Goal: Register for event/course

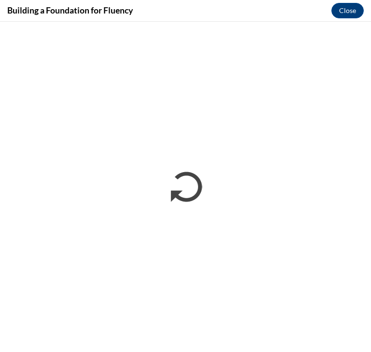
click at [134, 151] on iframe "</div></body> </html>" at bounding box center [185, 187] width 371 height 331
click at [213, 269] on iframe "</div></body> </html>" at bounding box center [185, 187] width 371 height 331
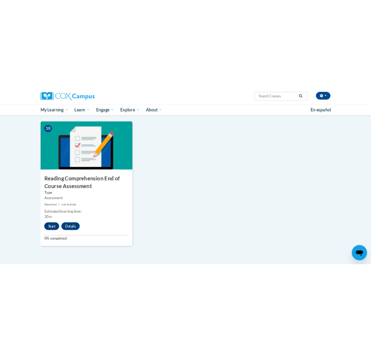
scroll to position [1015, 0]
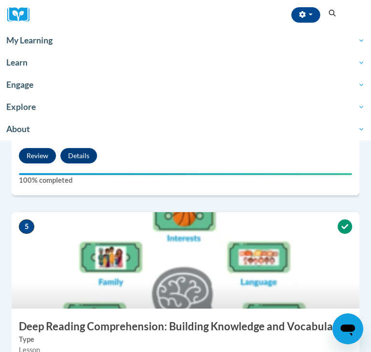
click at [40, 202] on div "4 Foundation of Language Type Lesson Required | completed Estimated learning ti…" at bounding box center [185, 87] width 362 height 252
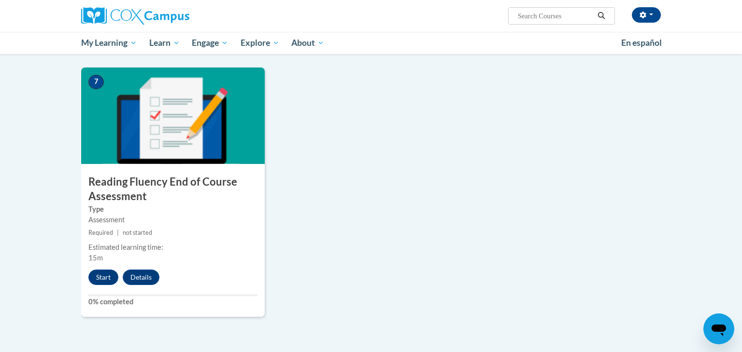
scroll to position [705, 0]
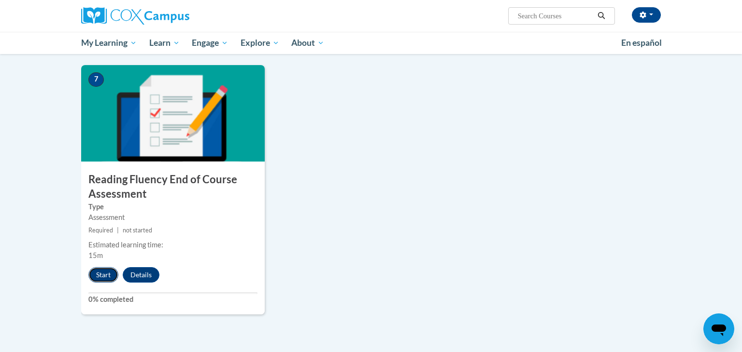
click at [95, 274] on button "Start" at bounding box center [103, 274] width 30 height 15
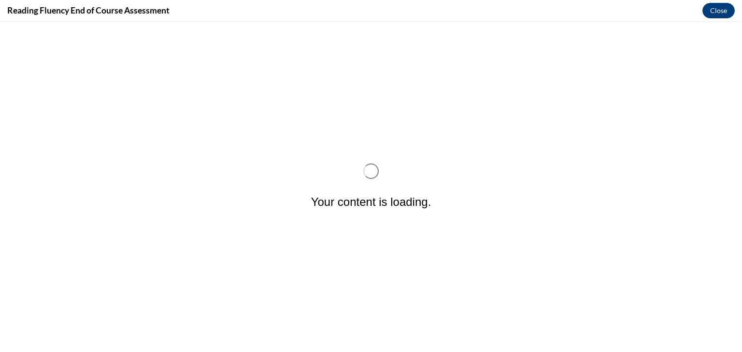
scroll to position [0, 0]
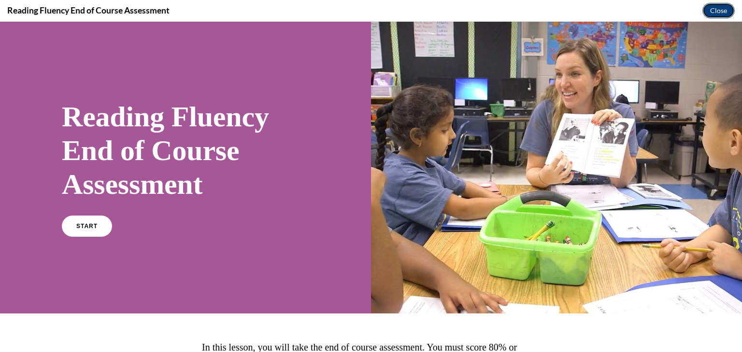
click at [717, 10] on button "Close" at bounding box center [718, 10] width 32 height 15
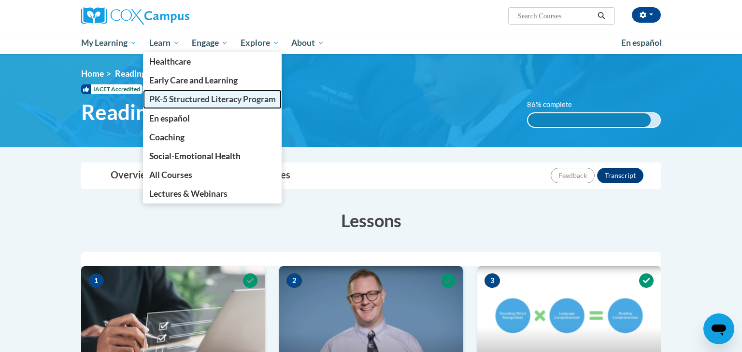
click at [182, 91] on link "PK-5 Structured Literacy Program" at bounding box center [212, 99] width 139 height 19
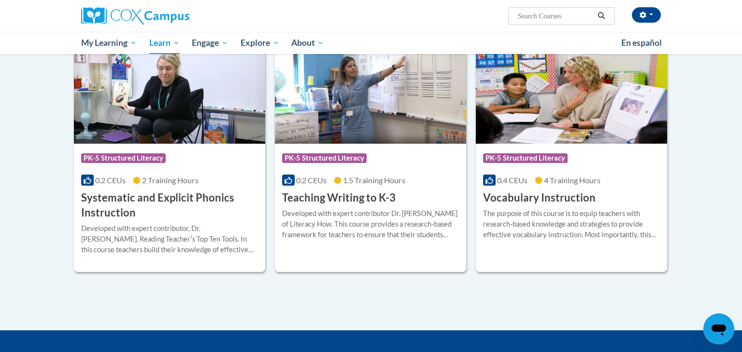
scroll to position [1048, 0]
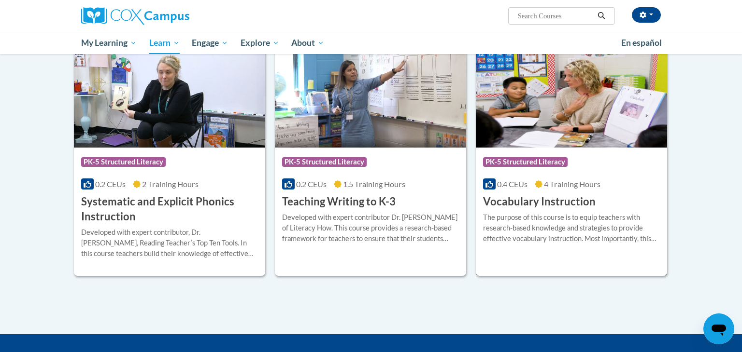
click at [501, 204] on h3 "Vocabulary Instruction" at bounding box center [539, 202] width 112 height 15
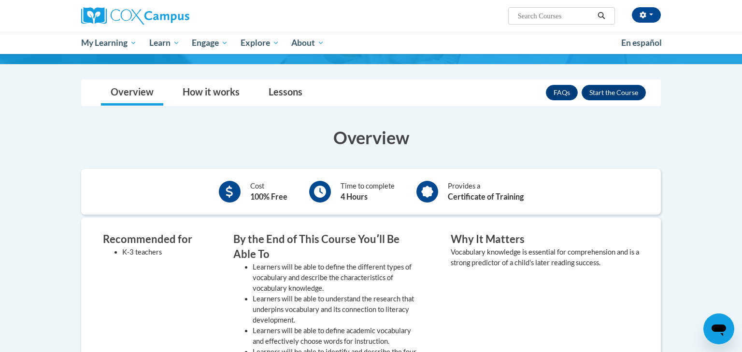
scroll to position [113, 0]
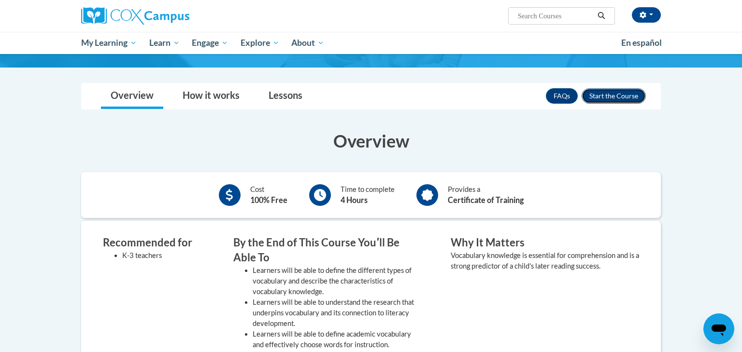
click at [629, 96] on button "Enroll" at bounding box center [613, 95] width 64 height 15
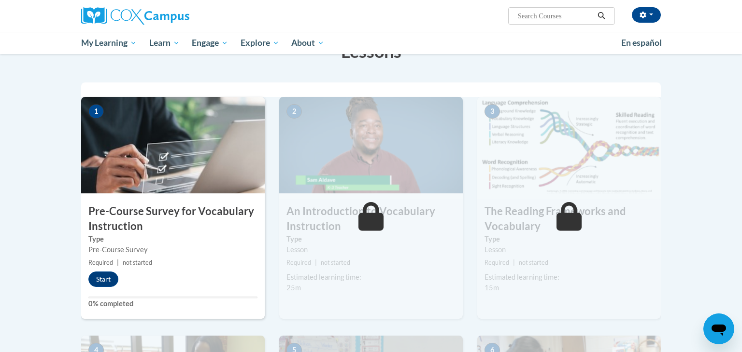
scroll to position [195, 0]
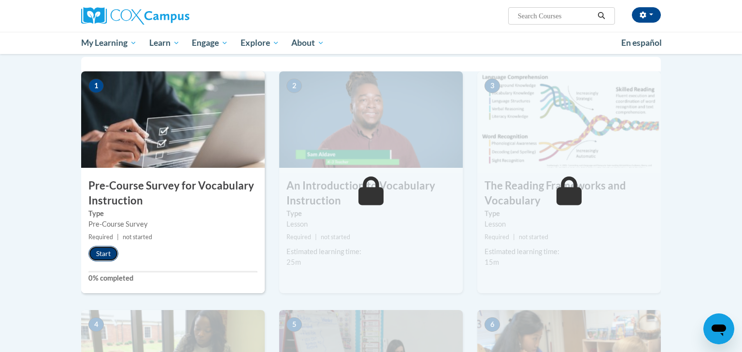
click at [113, 249] on button "Start" at bounding box center [103, 253] width 30 height 15
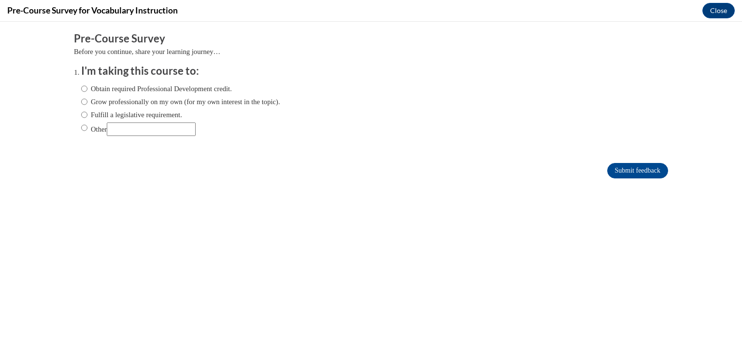
scroll to position [0, 0]
click at [127, 114] on label "Fulfill a legislative requirement." at bounding box center [131, 115] width 101 height 11
click at [87, 114] on input "Fulfill a legislative requirement." at bounding box center [84, 115] width 6 height 11
radio input "true"
click at [167, 91] on label "Obtain required Professional Development credit." at bounding box center [156, 89] width 151 height 11
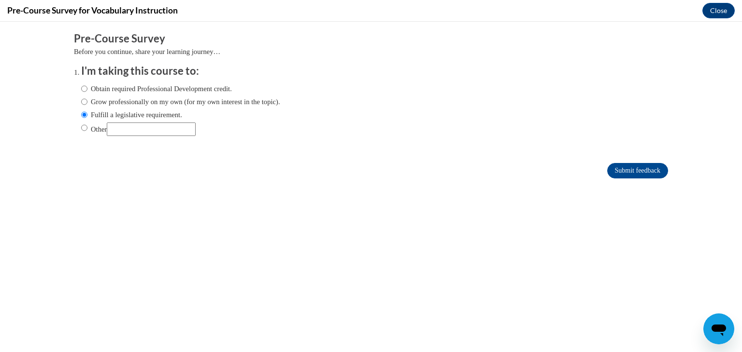
click at [87, 91] on input "Obtain required Professional Development credit." at bounding box center [84, 89] width 6 height 11
radio input "true"
click at [615, 172] on input "Submit feedback" at bounding box center [637, 170] width 61 height 15
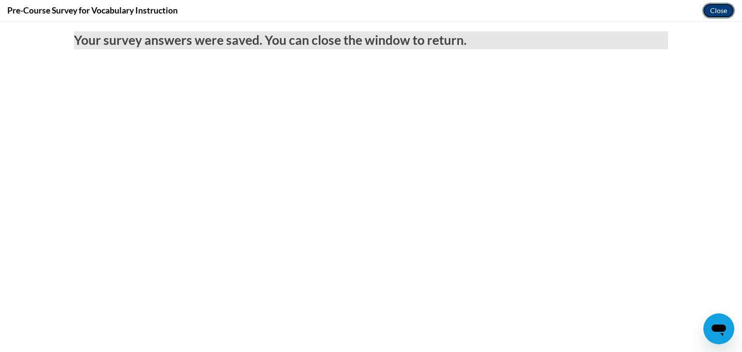
click at [727, 8] on button "Close" at bounding box center [718, 10] width 32 height 15
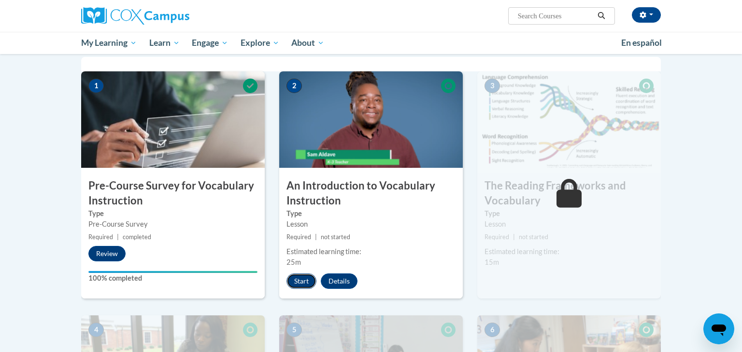
click at [305, 284] on button "Start" at bounding box center [301, 281] width 30 height 15
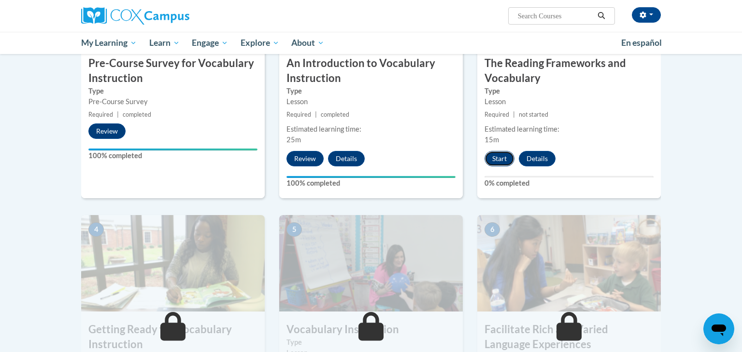
click at [500, 162] on button "Start" at bounding box center [499, 158] width 30 height 15
